Goal: Information Seeking & Learning: Find specific fact

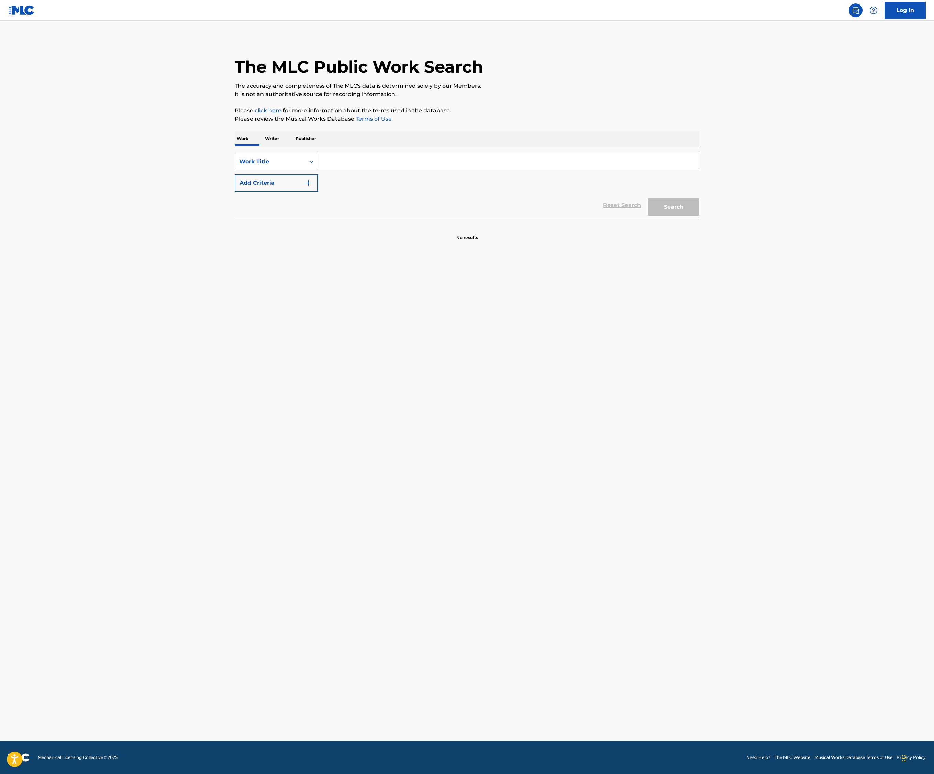
click at [318, 170] on input "Search Form" at bounding box center [508, 161] width 381 height 17
type input "diary"
click at [235, 191] on button "Add Criteria" at bounding box center [276, 182] width 83 height 17
click at [318, 191] on input "Search Form" at bounding box center [502, 183] width 369 height 17
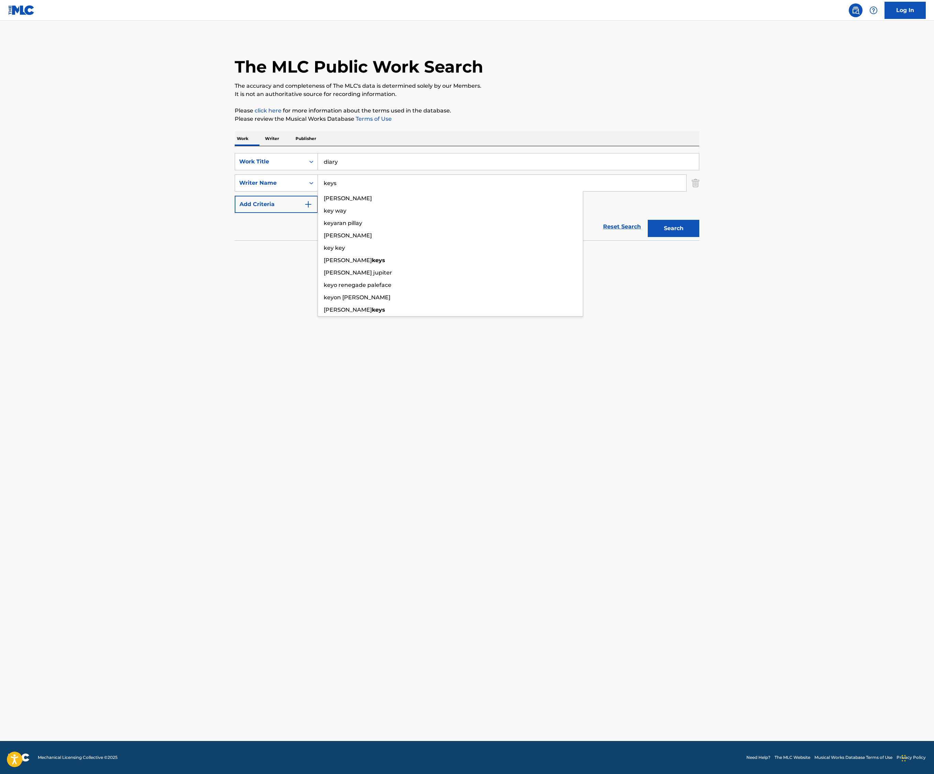
click at [700, 237] on button "Search" at bounding box center [674, 228] width 52 height 17
drag, startPoint x: 238, startPoint y: 291, endPoint x: 160, endPoint y: 273, distance: 80.4
click at [235, 191] on div "SearchWithCriteriabfb1af7f-3244-4a61-854e-46c520b2994d Writer Name keys" at bounding box center [467, 182] width 465 height 17
type input "[PERSON_NAME]"
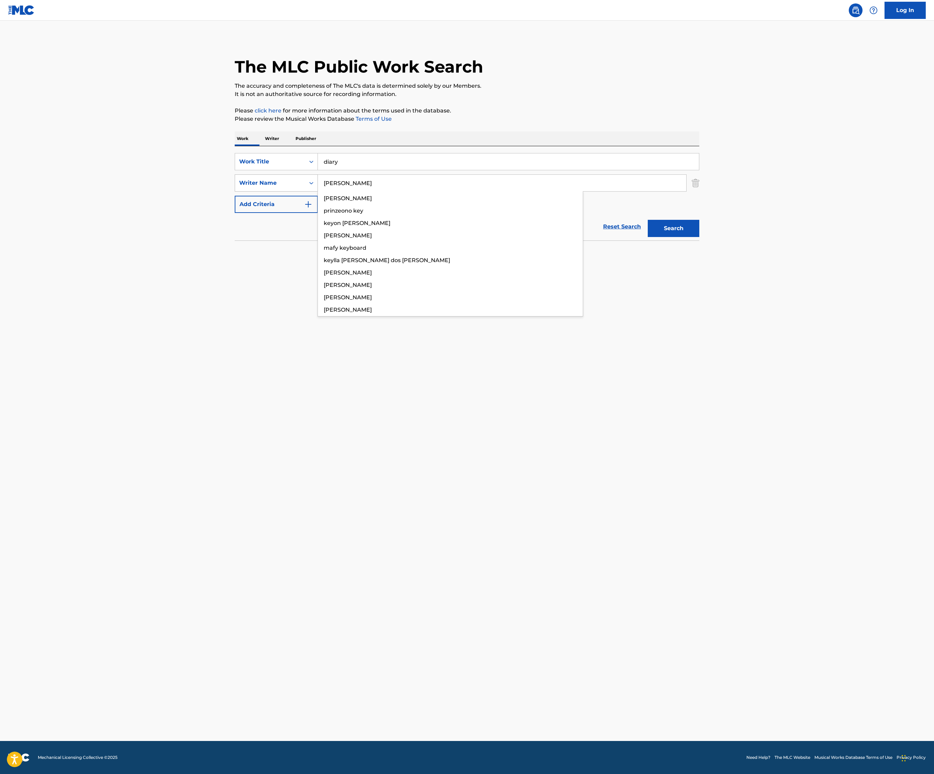
click at [700, 237] on button "Search" at bounding box center [674, 228] width 52 height 17
drag, startPoint x: 243, startPoint y: 256, endPoint x: 159, endPoint y: 220, distance: 92.1
click at [235, 220] on div "SearchWithCriteriacbc3041c-6018-43a8-bf7a-d3603d5556fb Work Title diary diary p…" at bounding box center [467, 193] width 465 height 94
type input "Diary"
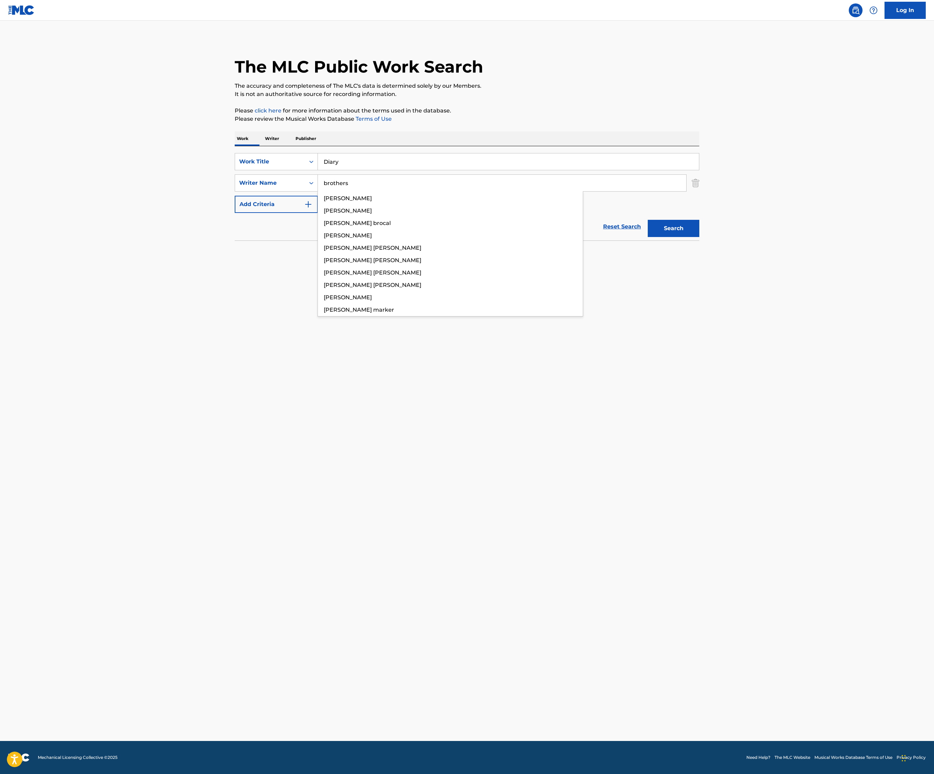
type input "brothers"
click at [700, 237] on button "Search" at bounding box center [674, 228] width 52 height 17
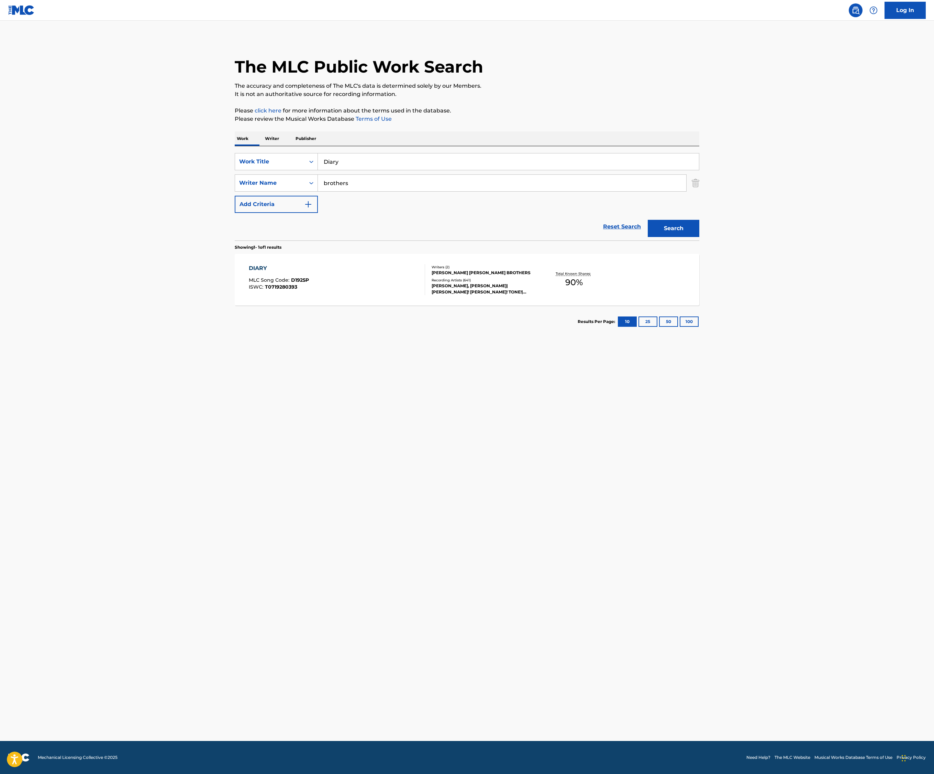
click at [29, 340] on main "The MLC Public Work Search The accuracy and completeness of The MLC's data is d…" at bounding box center [467, 381] width 934 height 720
click at [593, 276] on p "Total Known Shares:" at bounding box center [574, 273] width 37 height 5
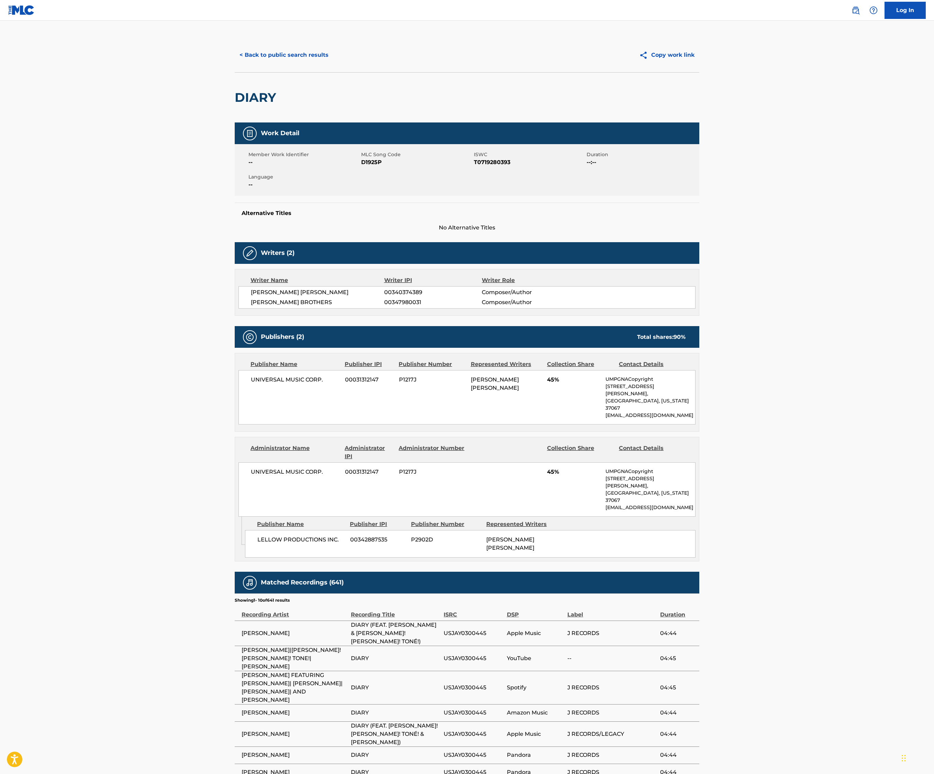
click at [235, 64] on button "< Back to public search results" at bounding box center [284, 54] width 99 height 17
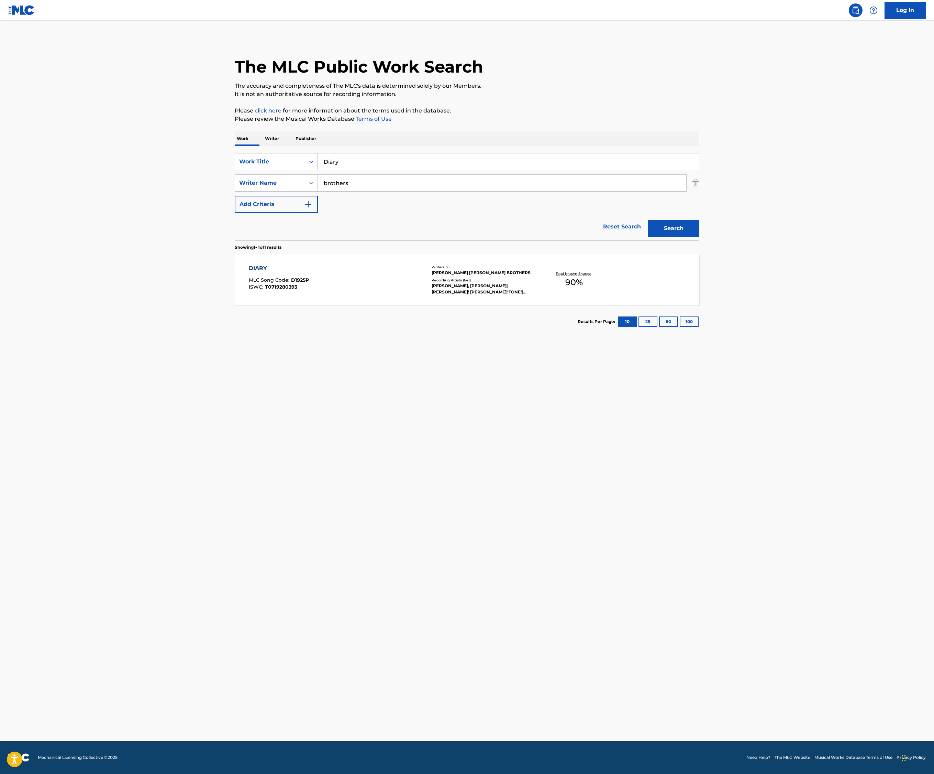
drag, startPoint x: 251, startPoint y: 249, endPoint x: 177, endPoint y: 242, distance: 74.6
click at [235, 170] on div "SearchWithCriteriacbc3041c-6018-43a8-bf7a-d3603d5556fb Work Title Diary" at bounding box center [467, 161] width 465 height 17
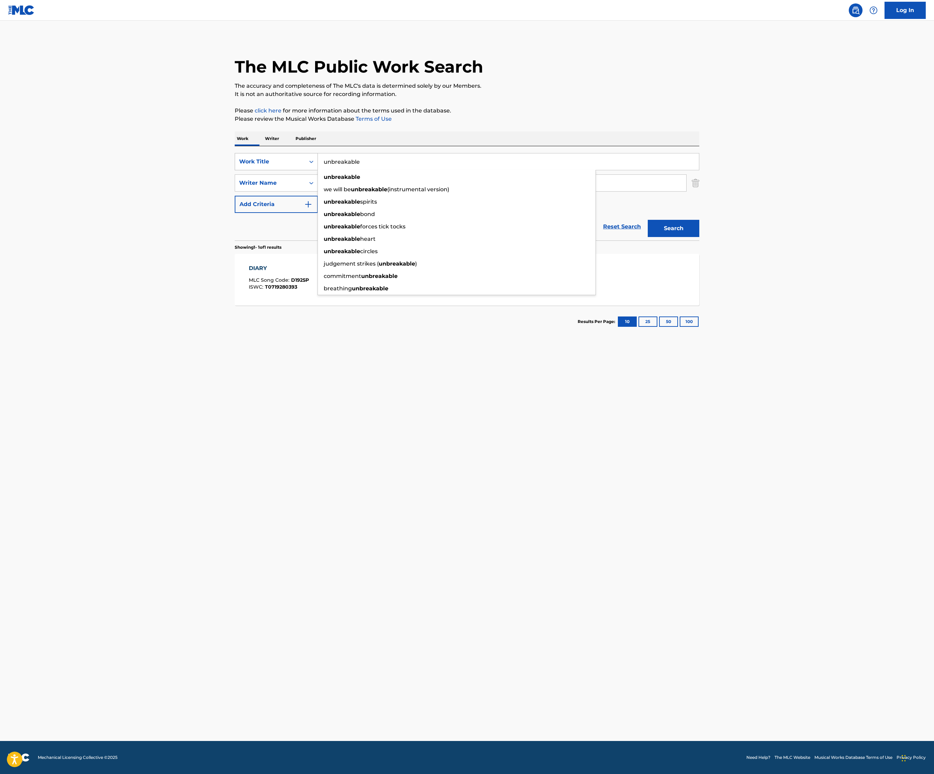
type input "unbreakable"
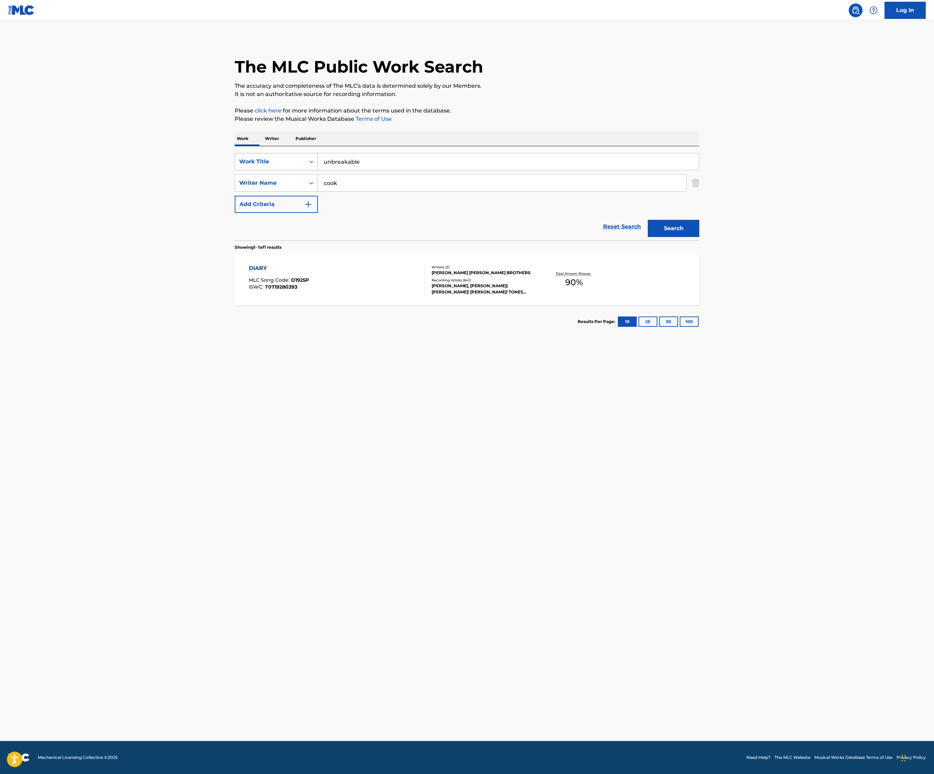
type input "cook"
click at [700, 237] on button "Search" at bounding box center [674, 228] width 52 height 17
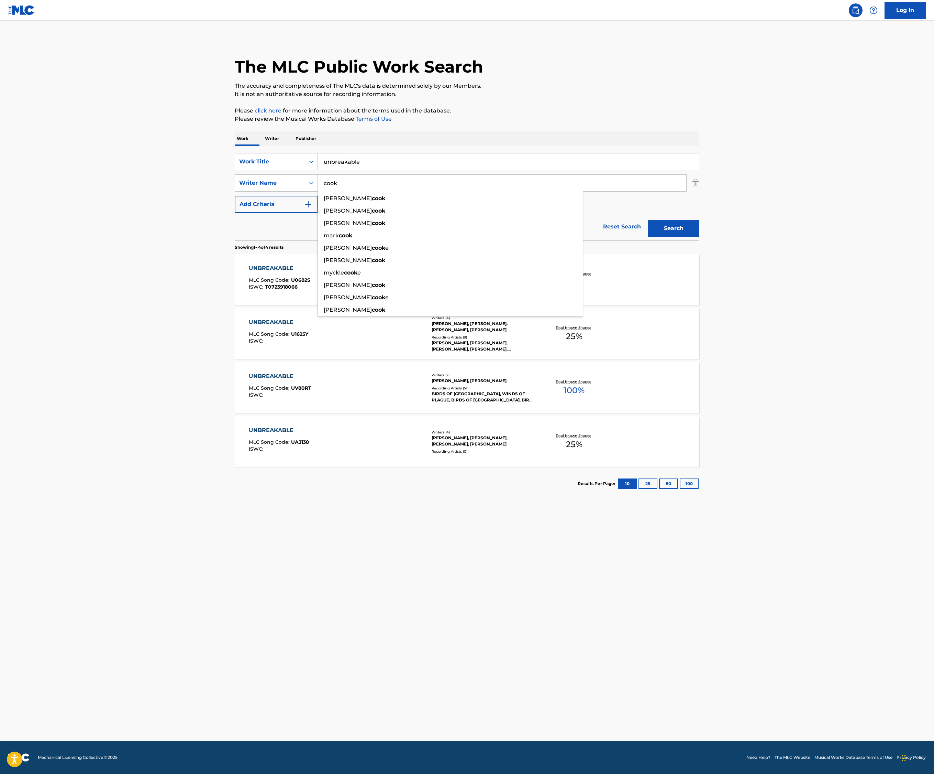
click at [29, 361] on main "The MLC Public Work Search The accuracy and completeness of The MLC's data is d…" at bounding box center [467, 381] width 934 height 720
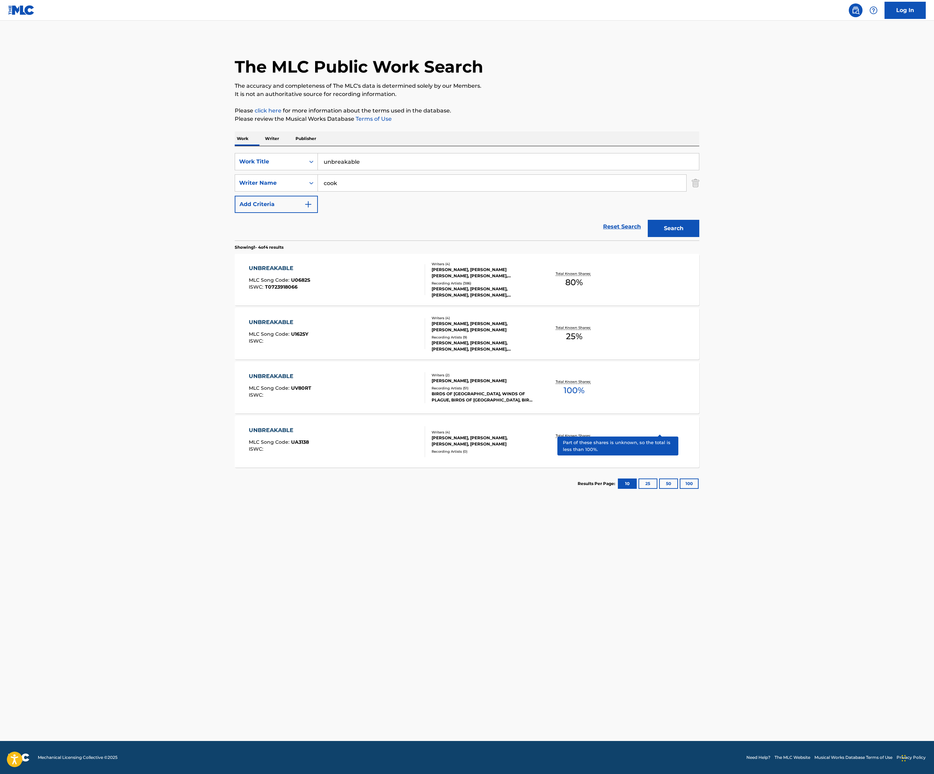
click at [593, 276] on p "Total Known Shares:" at bounding box center [574, 273] width 37 height 5
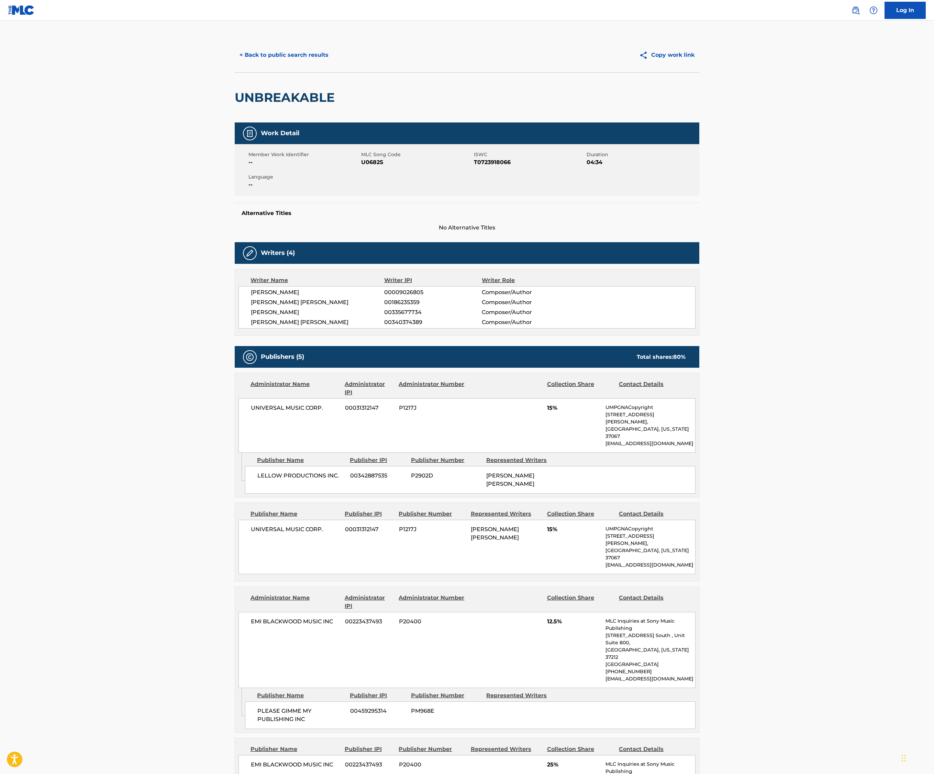
click at [235, 64] on button "< Back to public search results" at bounding box center [284, 54] width 99 height 17
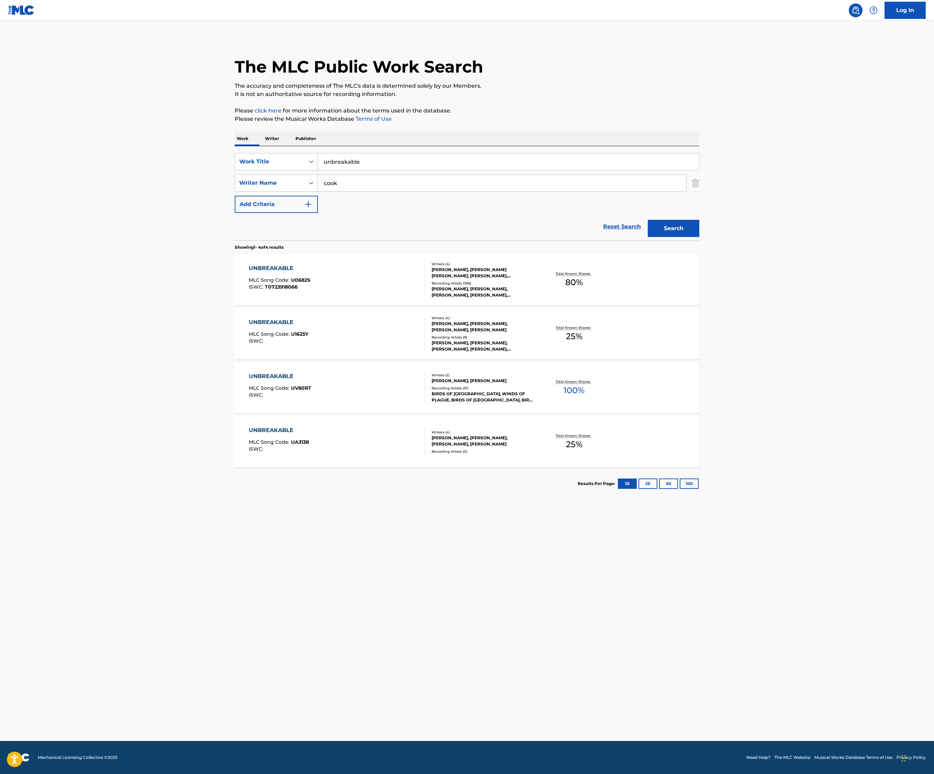
drag, startPoint x: 265, startPoint y: 250, endPoint x: 160, endPoint y: 222, distance: 108.7
click at [235, 222] on div "SearchWithCriteriacbc3041c-6018-43a8-bf7a-d3603d5556fb Work Title unbreakable S…" at bounding box center [467, 193] width 465 height 94
type input "try sleeping with a broken heart"
click at [700, 237] on button "Search" at bounding box center [674, 228] width 52 height 17
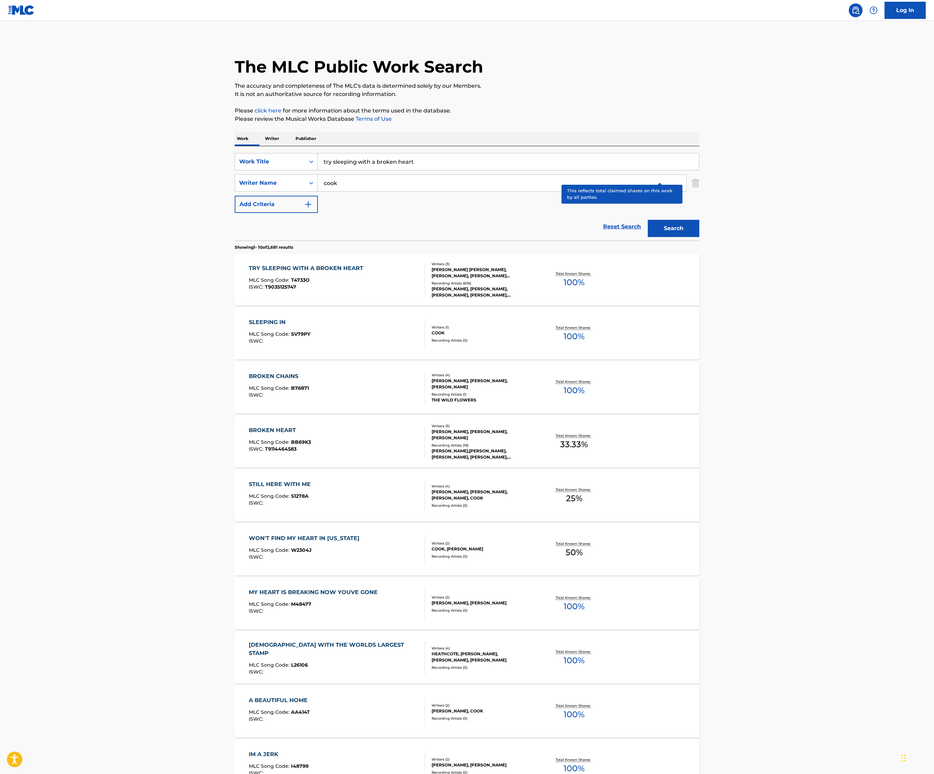
click at [593, 276] on p "Total Known Shares:" at bounding box center [574, 273] width 37 height 5
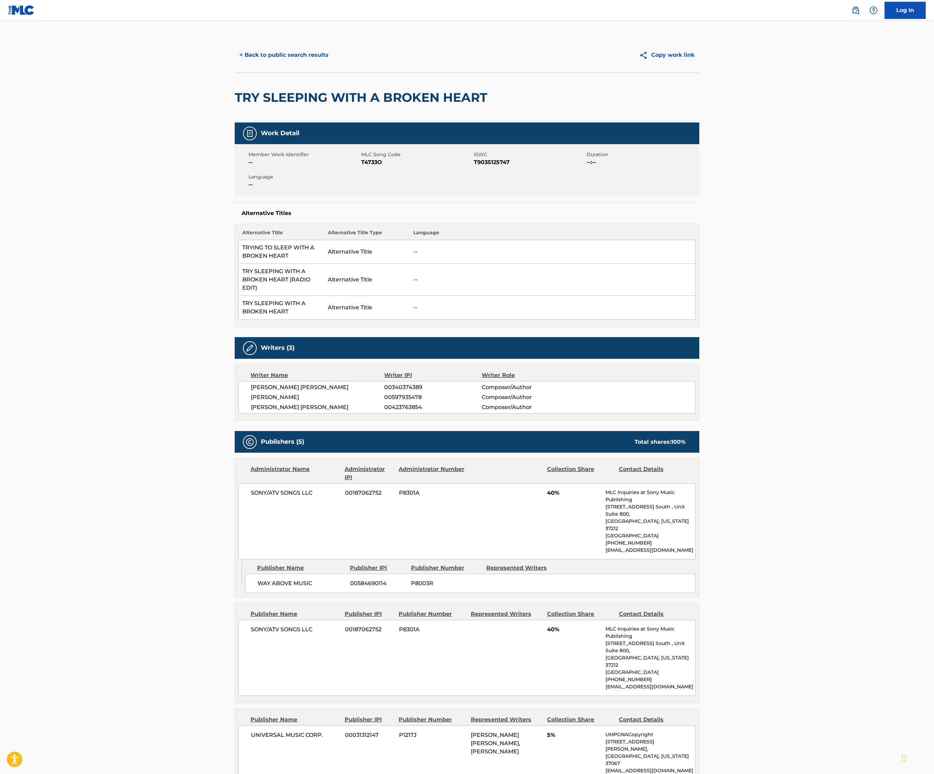
click at [235, 64] on button "< Back to public search results" at bounding box center [284, 54] width 99 height 17
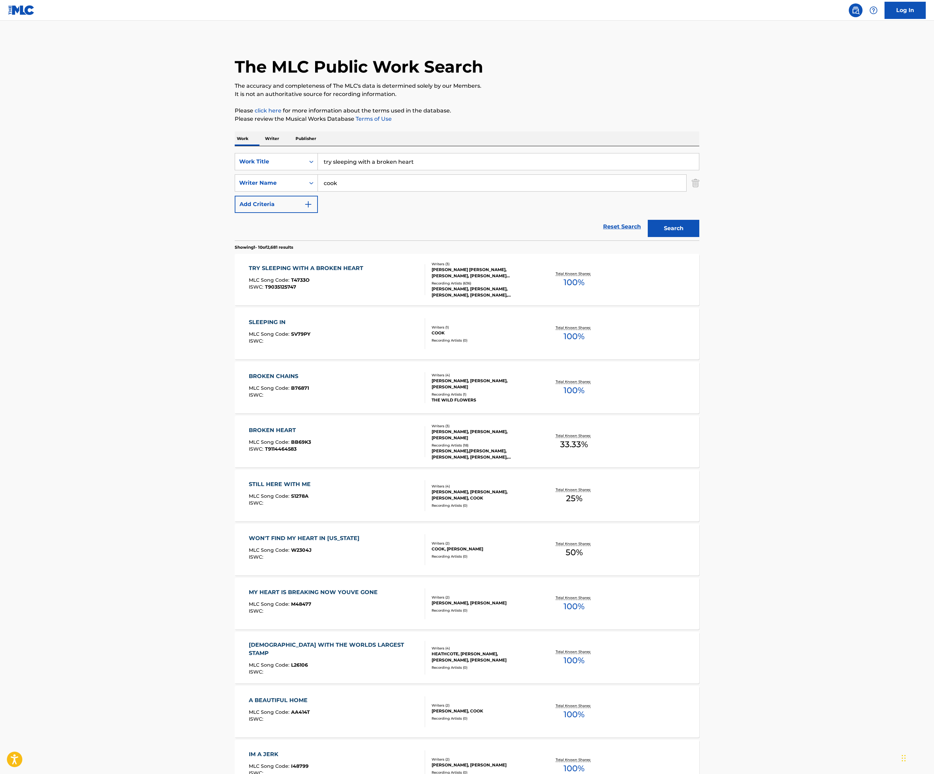
click at [235, 88] on div "The MLC Public Work Search" at bounding box center [467, 63] width 465 height 50
drag, startPoint x: 288, startPoint y: 240, endPoint x: 199, endPoint y: 225, distance: 90.0
click at [235, 225] on div "SearchWithCriteriacbc3041c-6018-43a8-bf7a-d3603d5556fb Work Title try sleeping …" at bounding box center [467, 193] width 465 height 94
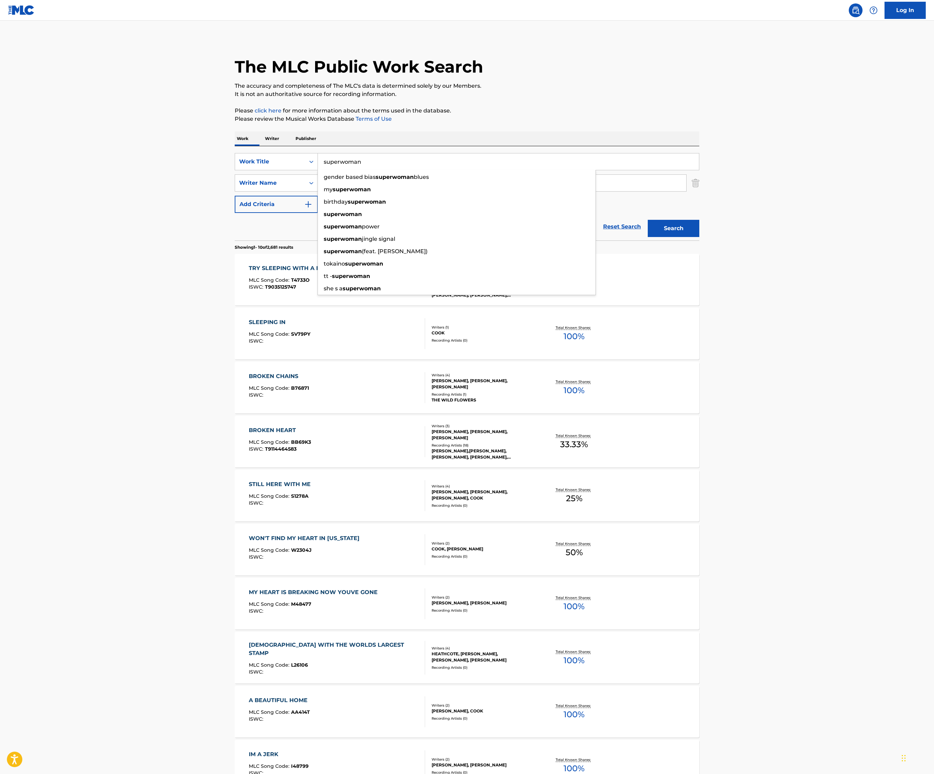
type input "superwoman"
click at [700, 237] on button "Search" at bounding box center [674, 228] width 52 height 17
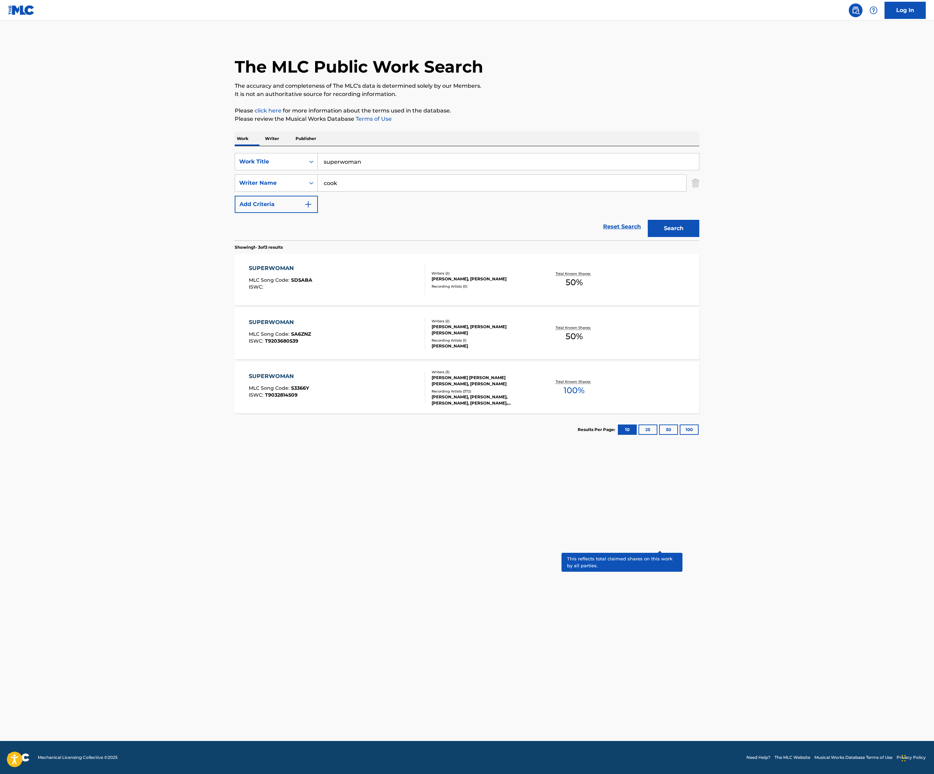
click at [593, 384] on p "Total Known Shares:" at bounding box center [574, 381] width 37 height 5
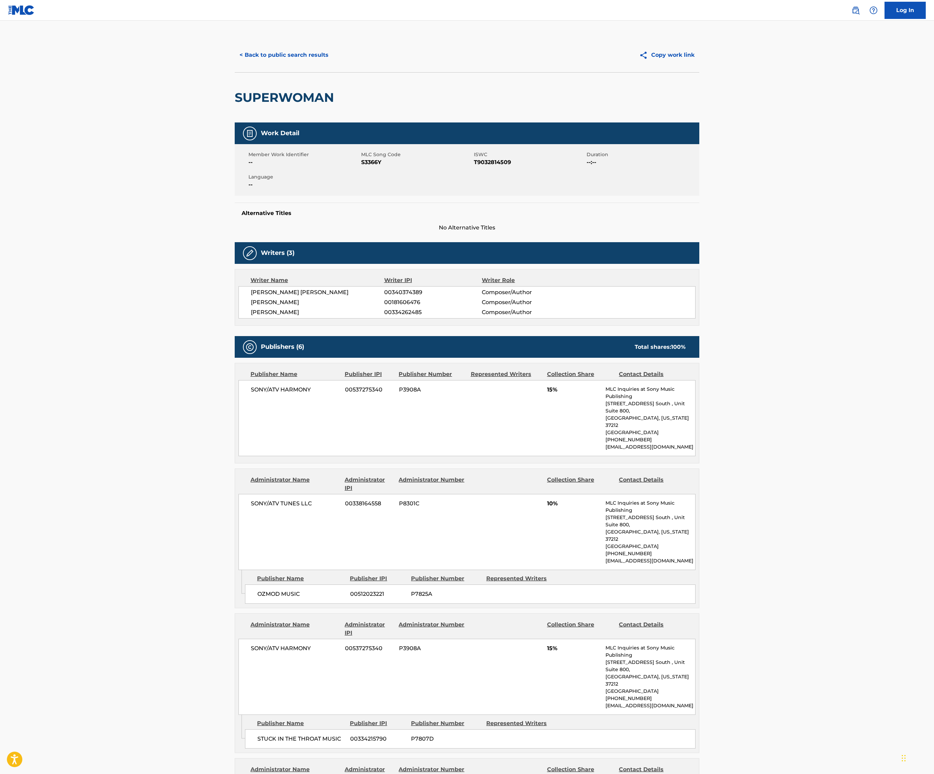
click at [235, 64] on button "< Back to public search results" at bounding box center [284, 54] width 99 height 17
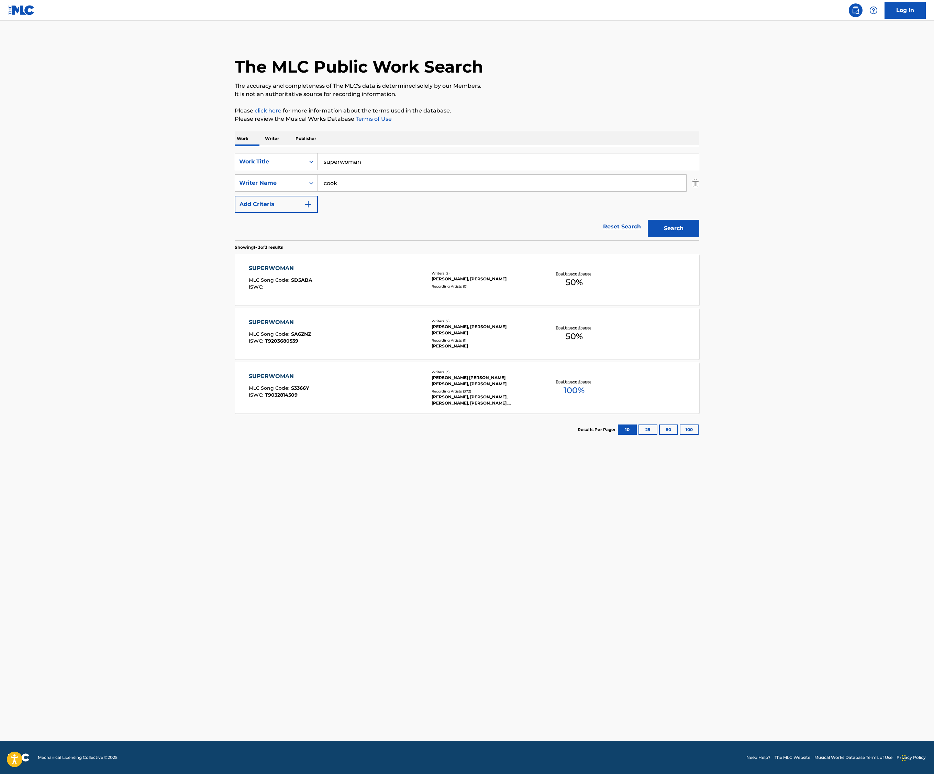
drag, startPoint x: 273, startPoint y: 245, endPoint x: 161, endPoint y: 232, distance: 112.8
click at [235, 170] on div "SearchWithCriteriacbc3041c-6018-43a8-bf7a-d3603d5556fb Work Title superwoman" at bounding box center [467, 161] width 465 height 17
type input "a woman's worth"
click at [700, 237] on button "Search" at bounding box center [674, 228] width 52 height 17
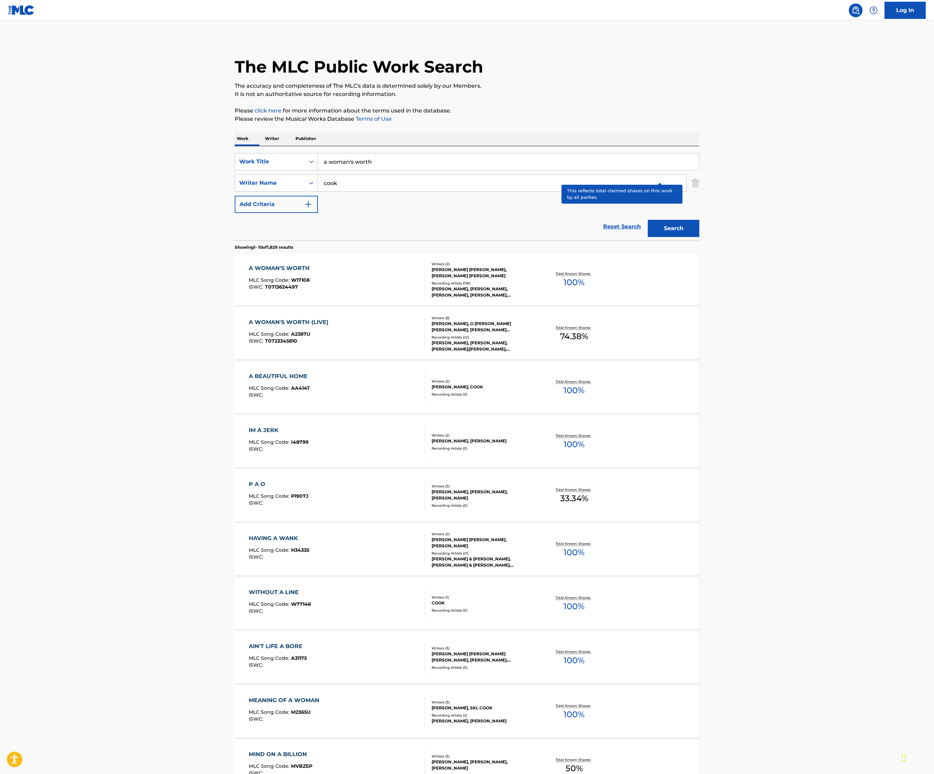
click at [593, 276] on p "Total Known Shares:" at bounding box center [574, 273] width 37 height 5
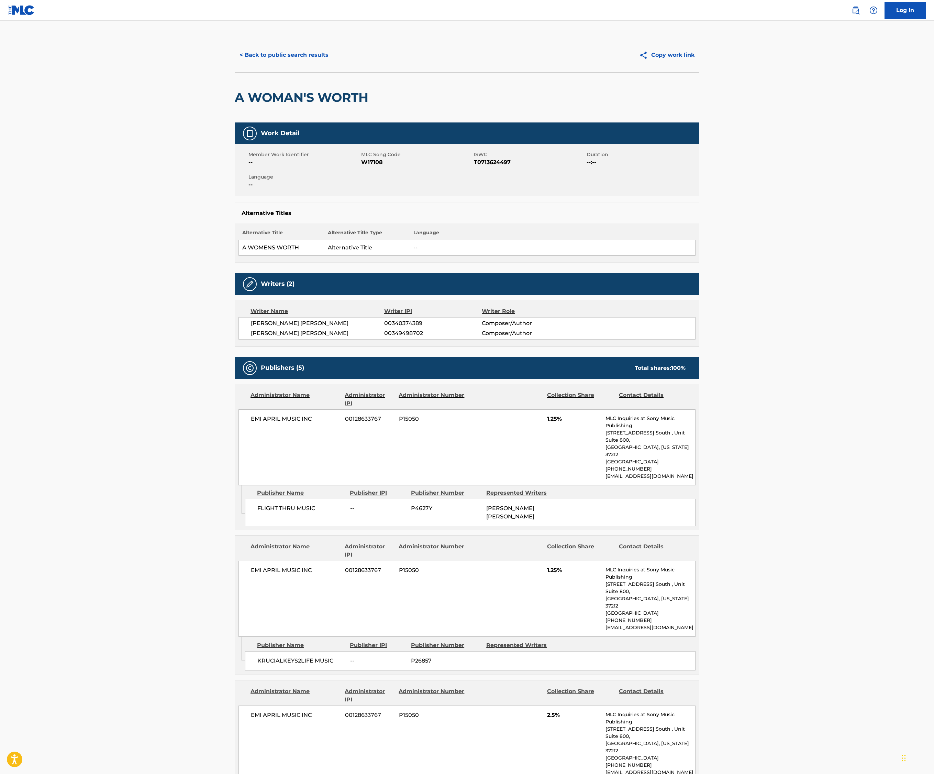
click at [235, 64] on button "< Back to public search results" at bounding box center [284, 54] width 99 height 17
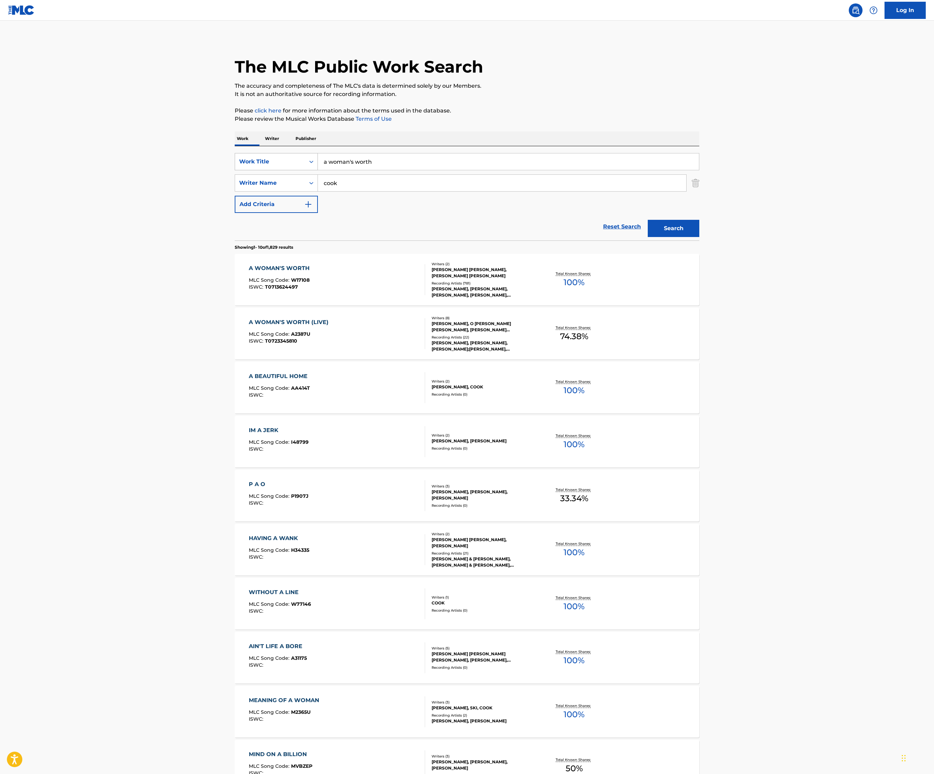
drag, startPoint x: 273, startPoint y: 252, endPoint x: 164, endPoint y: 234, distance: 110.1
click at [235, 170] on div "SearchWithCriteriacbc3041c-6018-43a8-bf7a-d3603d5556fb Work Title a woman's wor…" at bounding box center [467, 161] width 465 height 17
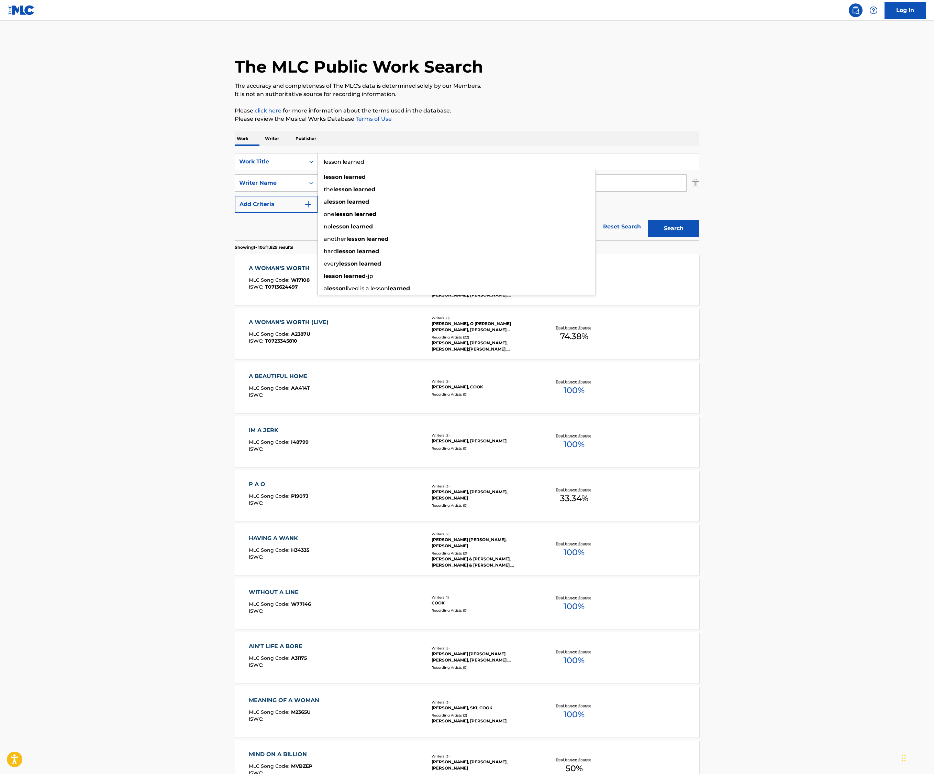
type input "lesson learned"
click at [700, 237] on button "Search" at bounding box center [674, 228] width 52 height 17
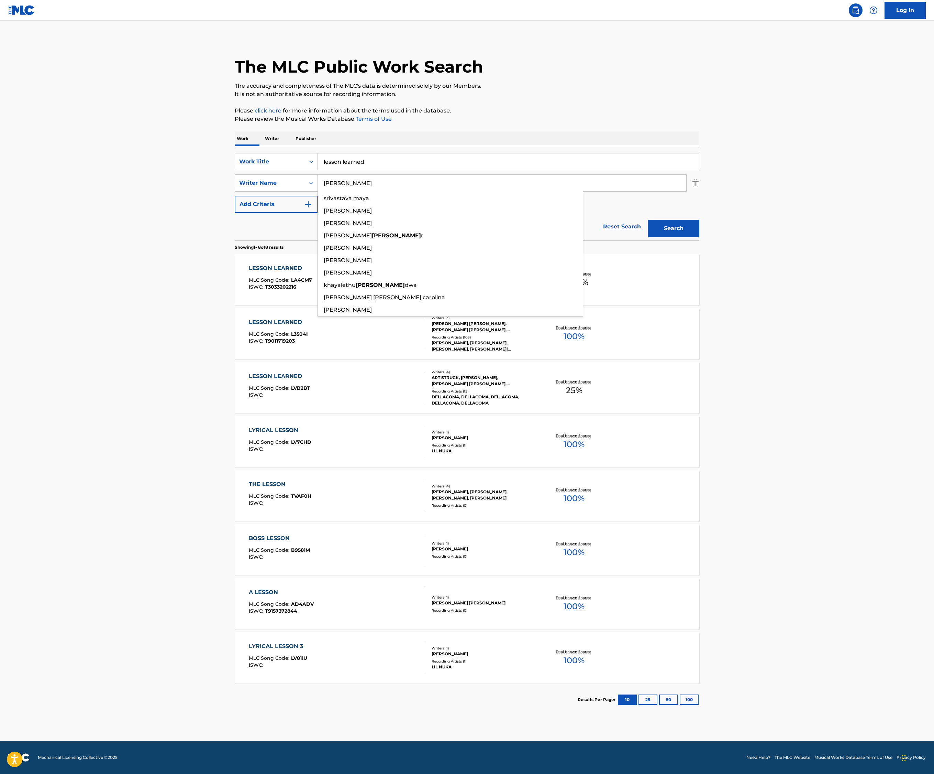
type input "[PERSON_NAME]"
click at [700, 237] on button "Search" at bounding box center [674, 228] width 52 height 17
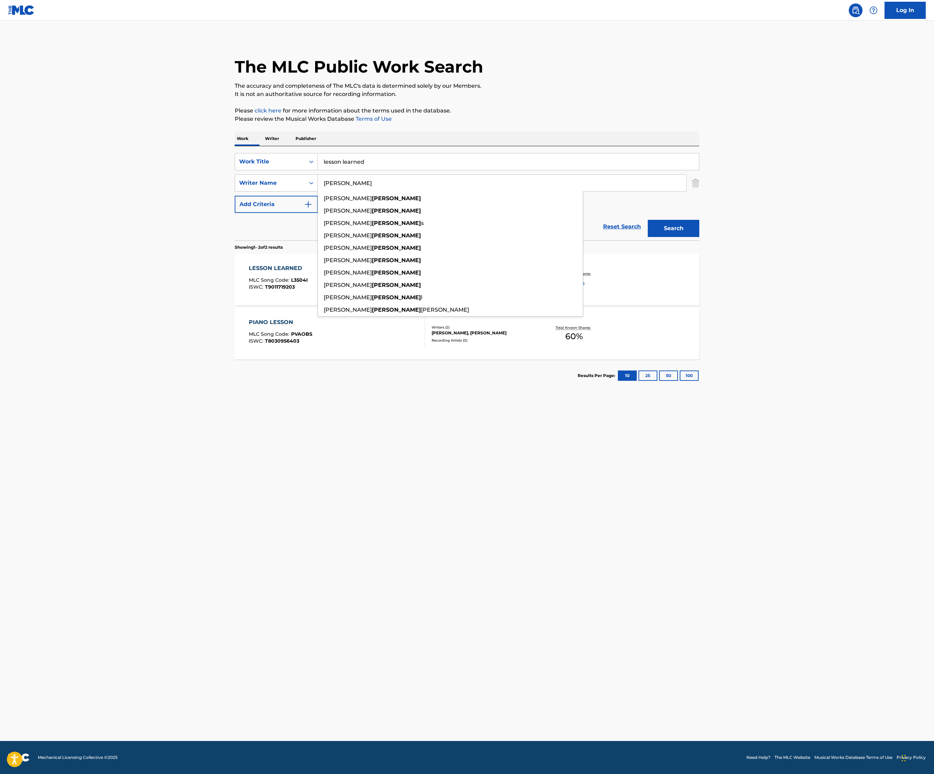
click at [6, 422] on main "The MLC Public Work Search The accuracy and completeness of The MLC's data is d…" at bounding box center [467, 381] width 934 height 720
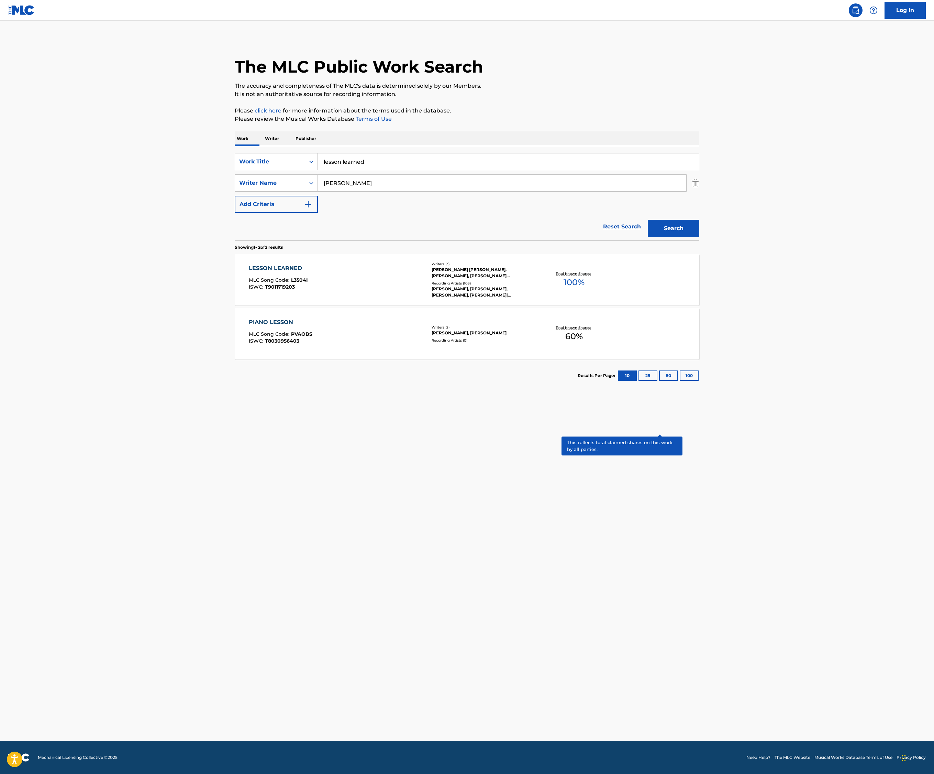
click at [593, 276] on p "Total Known Shares:" at bounding box center [574, 273] width 37 height 5
